Goal: Information Seeking & Learning: Learn about a topic

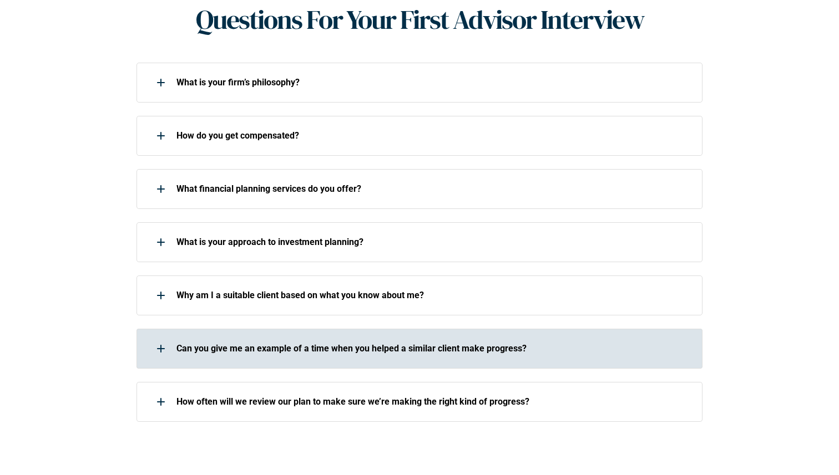
scroll to position [487, 0]
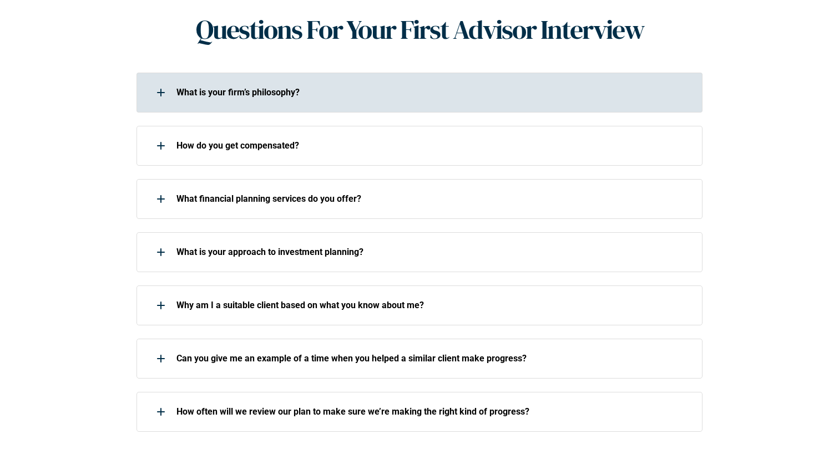
click at [404, 87] on p "What is your firm’s philosophy?" at bounding box center [431, 92] width 511 height 11
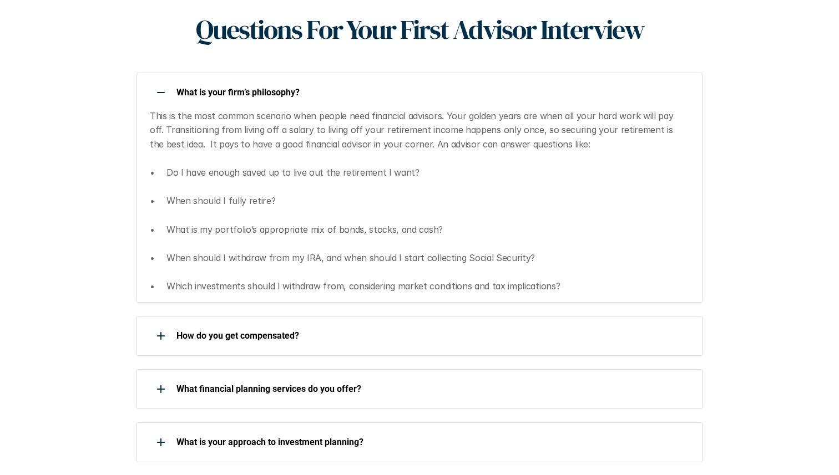
click at [404, 87] on p "What is your firm’s philosophy?" at bounding box center [431, 92] width 511 height 11
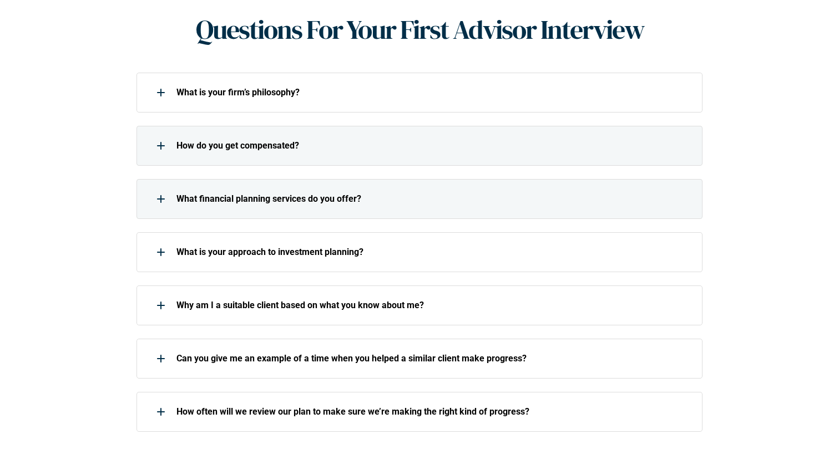
click at [356, 140] on p "How do you get compensated?" at bounding box center [431, 145] width 511 height 11
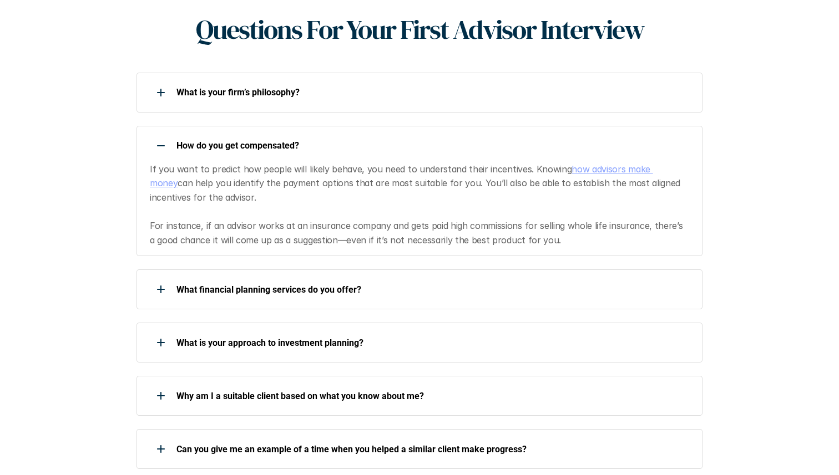
click at [356, 140] on p "How do you get compensated?" at bounding box center [431, 145] width 511 height 11
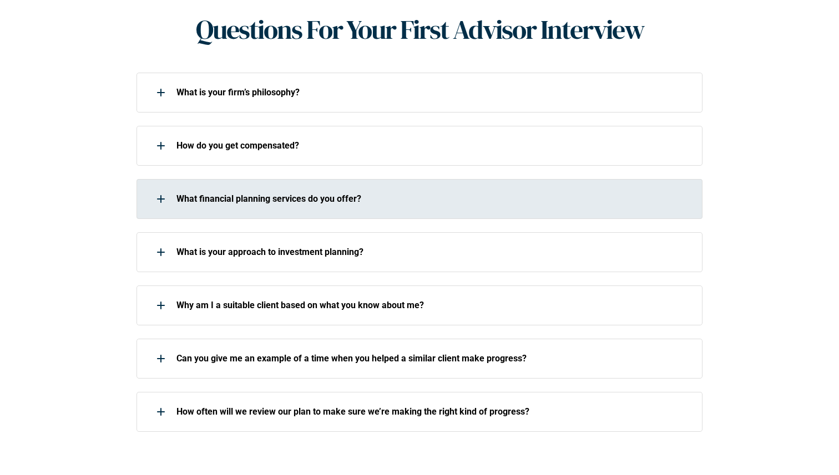
click at [332, 189] on div "What financial planning services do you offer?" at bounding box center [411, 199] width 551 height 22
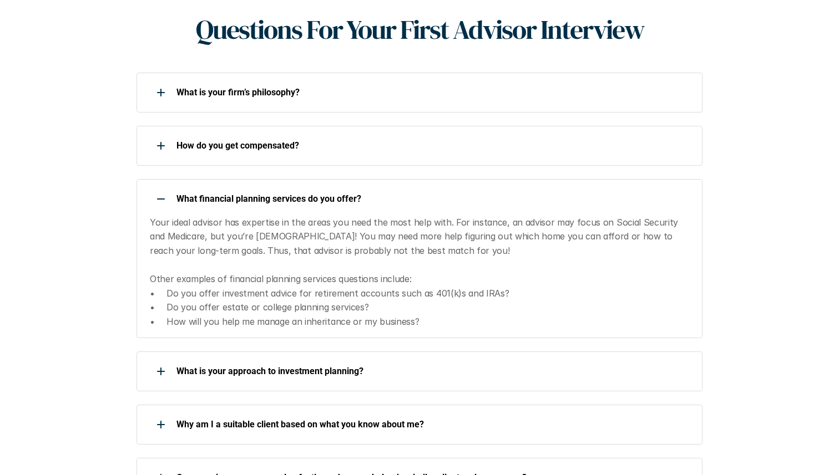
click at [332, 189] on div "What financial planning services do you offer?" at bounding box center [411, 199] width 551 height 22
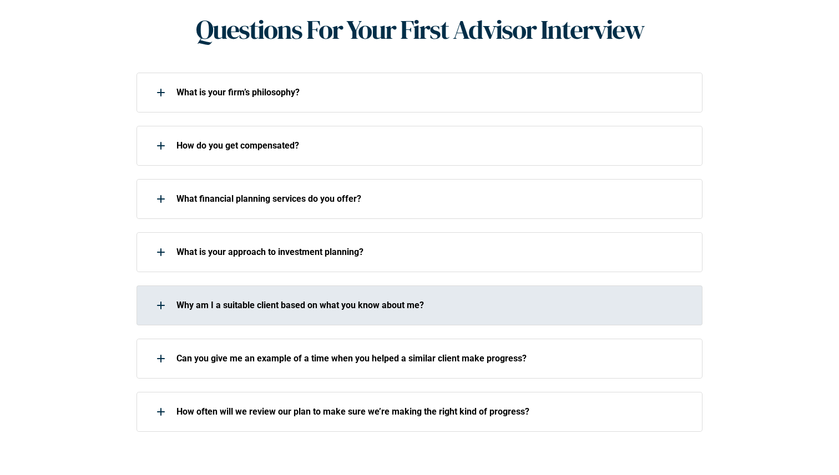
click at [300, 249] on div "What is your approach to investment planning?" at bounding box center [419, 252] width 566 height 40
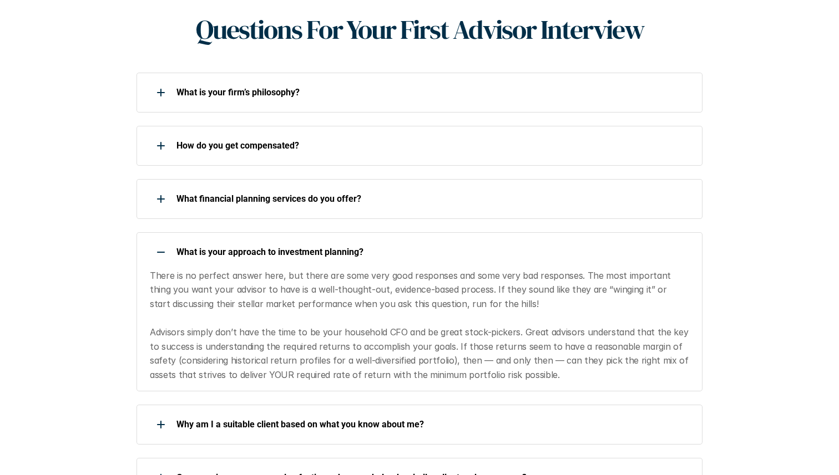
click at [300, 249] on div "What is your approach to investment planning? There is no perfect answer here, …" at bounding box center [419, 311] width 566 height 159
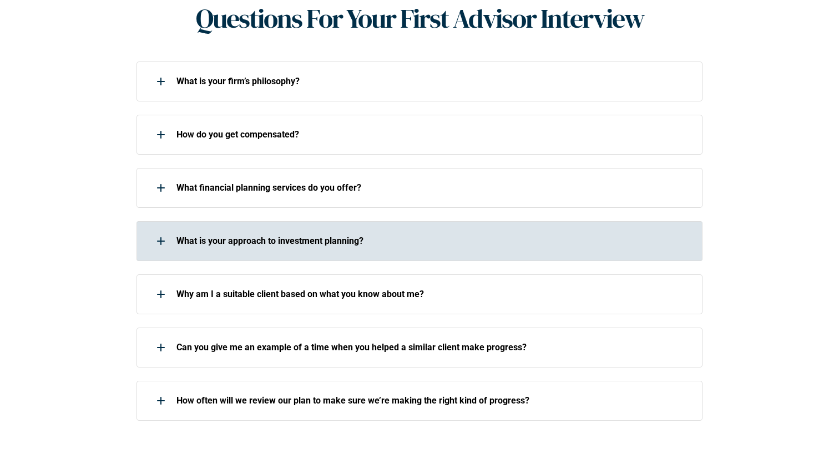
scroll to position [504, 0]
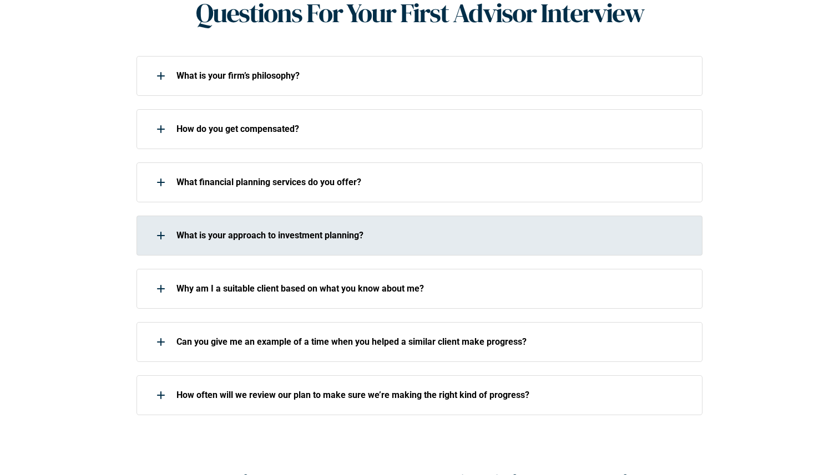
click at [301, 230] on p "What is your approach to investment planning?" at bounding box center [431, 235] width 511 height 11
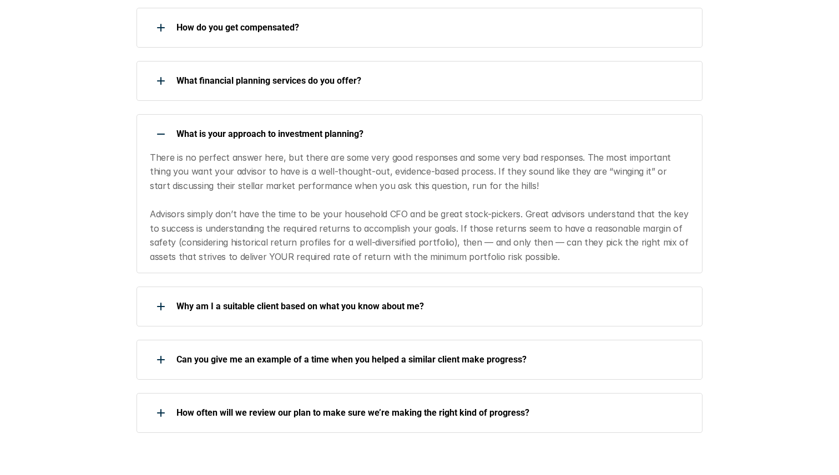
scroll to position [607, 0]
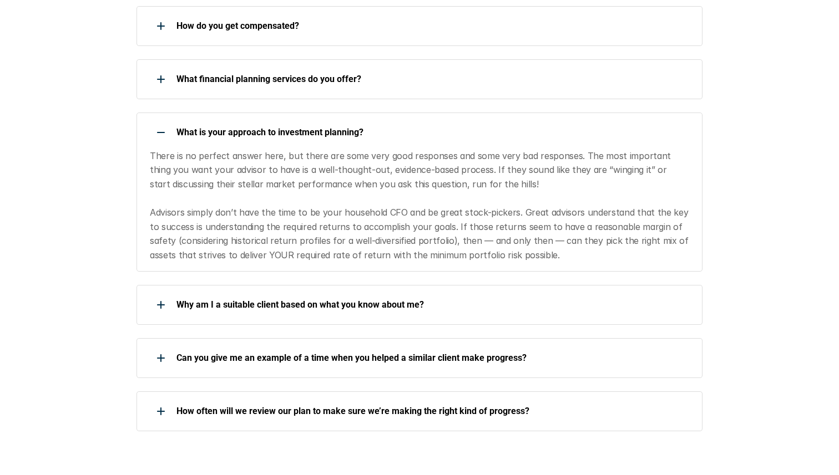
click at [321, 124] on div "What is your approach to investment planning?" at bounding box center [411, 132] width 551 height 22
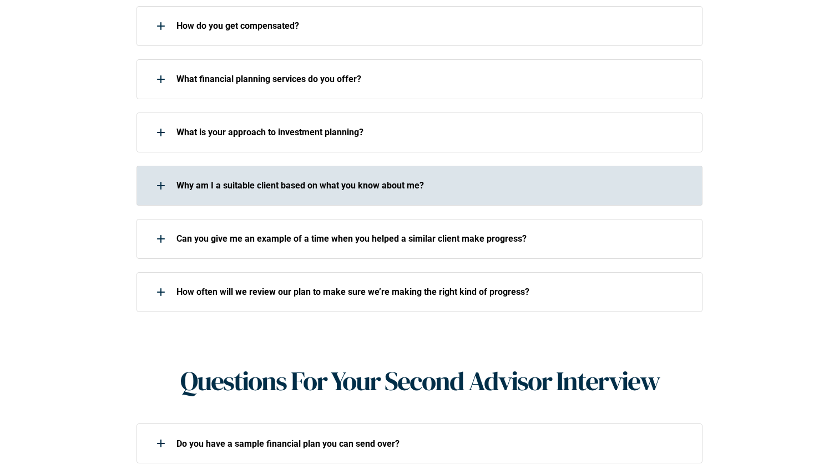
click at [306, 179] on div "Why am I a suitable client based on what you know about me?" at bounding box center [411, 186] width 551 height 22
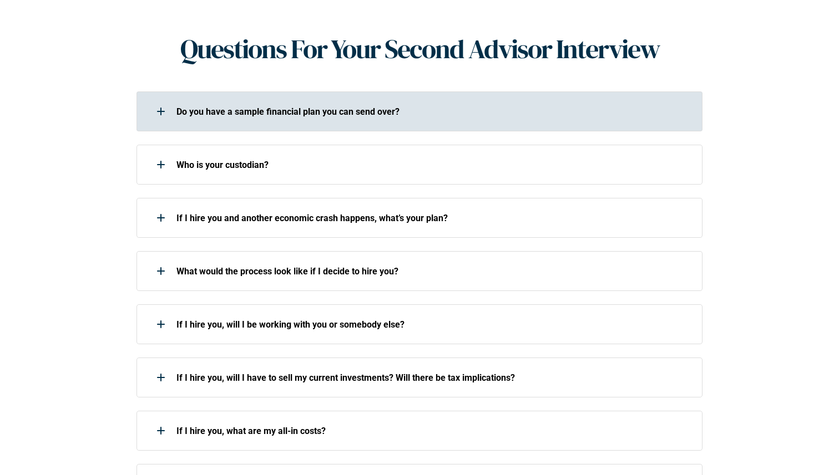
scroll to position [994, 0]
